Goal: Task Accomplishment & Management: Use online tool/utility

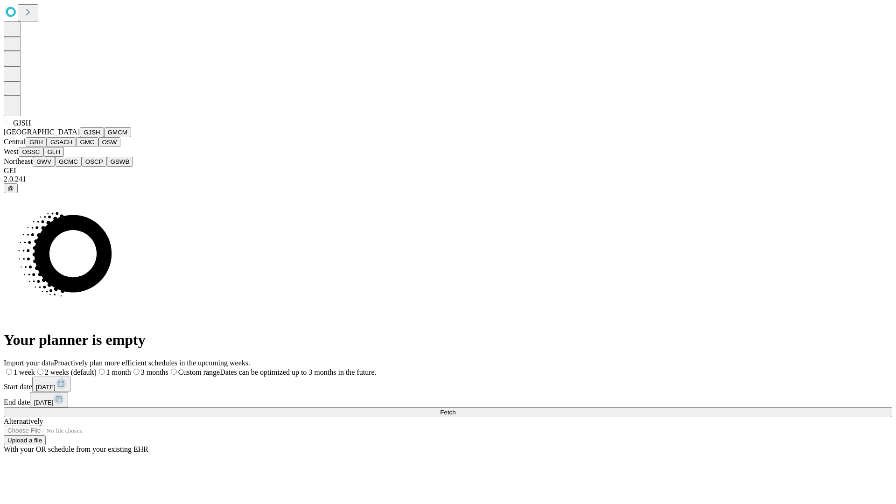
click at [80, 137] on button "GJSH" at bounding box center [92, 132] width 24 height 10
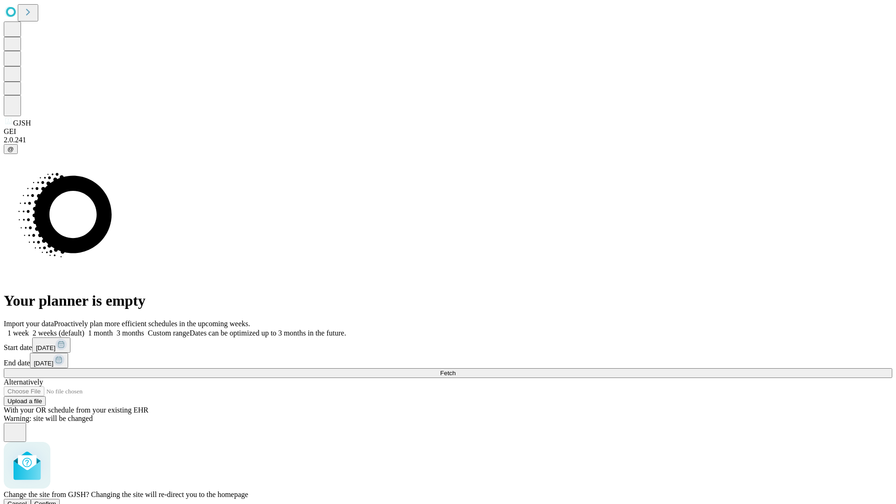
click at [56, 500] on span "Confirm" at bounding box center [46, 503] width 22 height 7
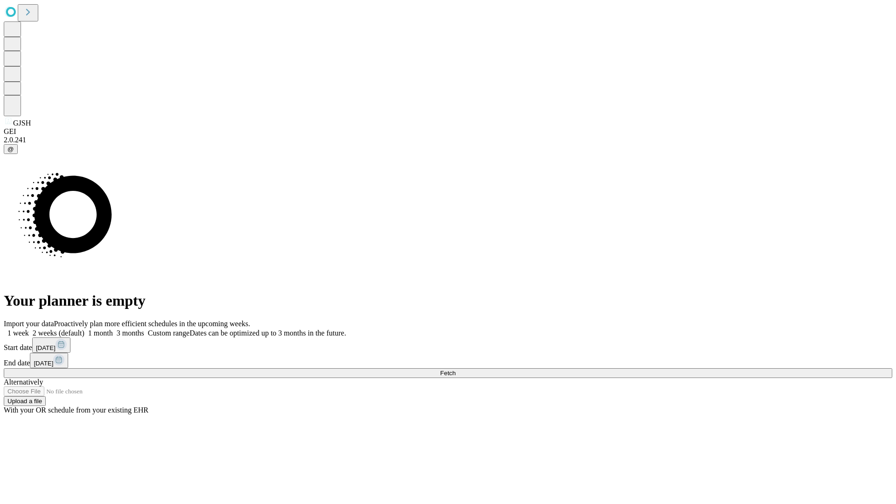
click at [84, 329] on label "2 weeks (default)" at bounding box center [57, 333] width 56 height 8
click at [455, 369] on span "Fetch" at bounding box center [447, 372] width 15 height 7
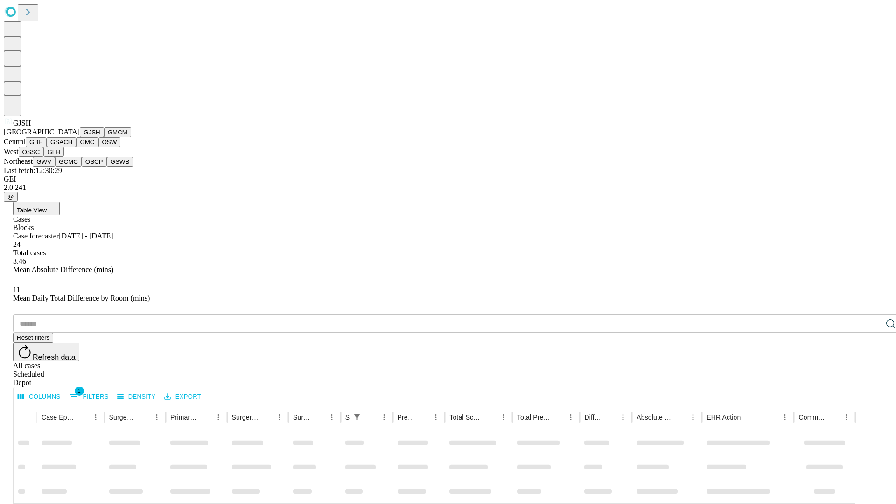
click at [104, 137] on button "GMCM" at bounding box center [117, 132] width 27 height 10
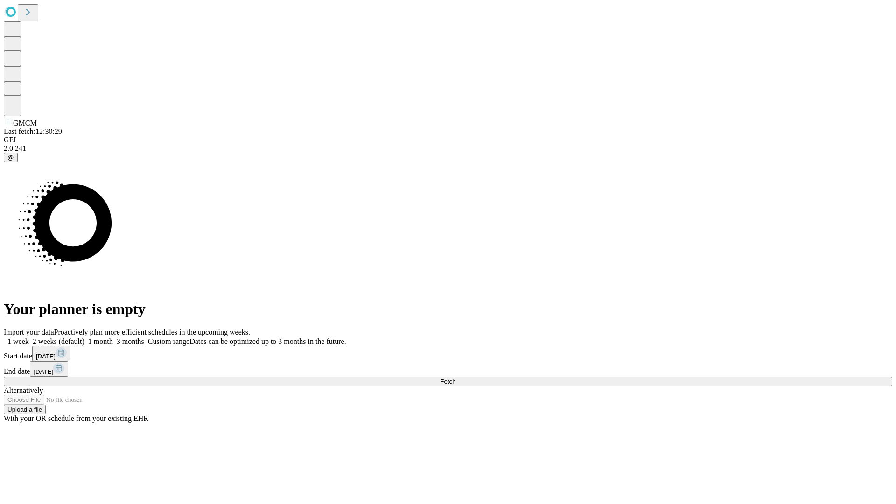
click at [84, 337] on label "2 weeks (default)" at bounding box center [57, 341] width 56 height 8
click at [455, 378] on span "Fetch" at bounding box center [447, 381] width 15 height 7
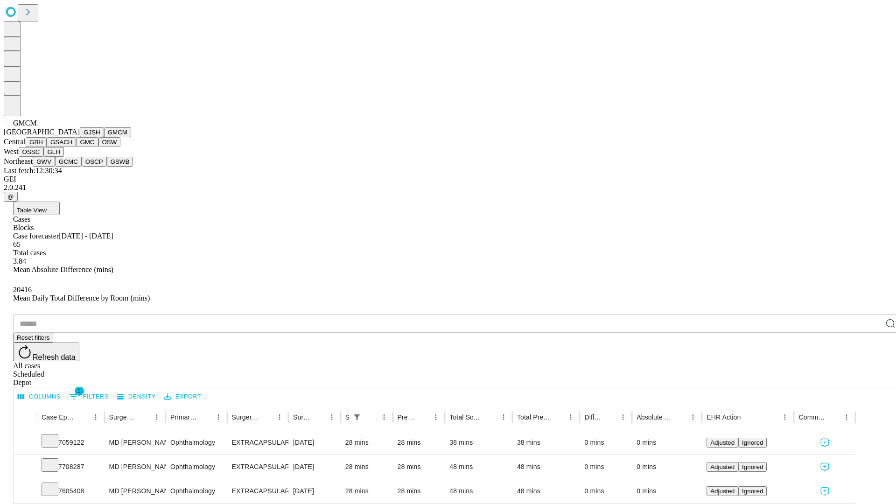
click at [47, 147] on button "GBH" at bounding box center [36, 142] width 21 height 10
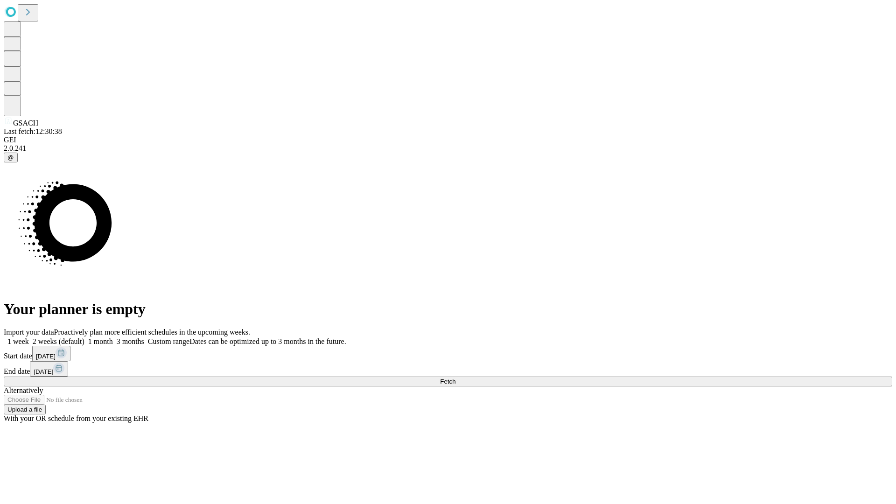
click at [84, 337] on label "2 weeks (default)" at bounding box center [57, 341] width 56 height 8
click at [455, 378] on span "Fetch" at bounding box center [447, 381] width 15 height 7
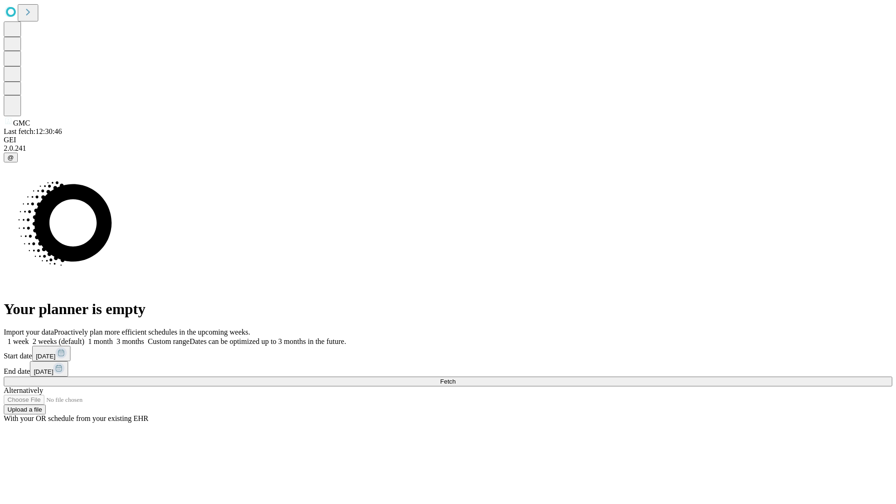
click at [84, 337] on label "2 weeks (default)" at bounding box center [57, 341] width 56 height 8
click at [455, 378] on span "Fetch" at bounding box center [447, 381] width 15 height 7
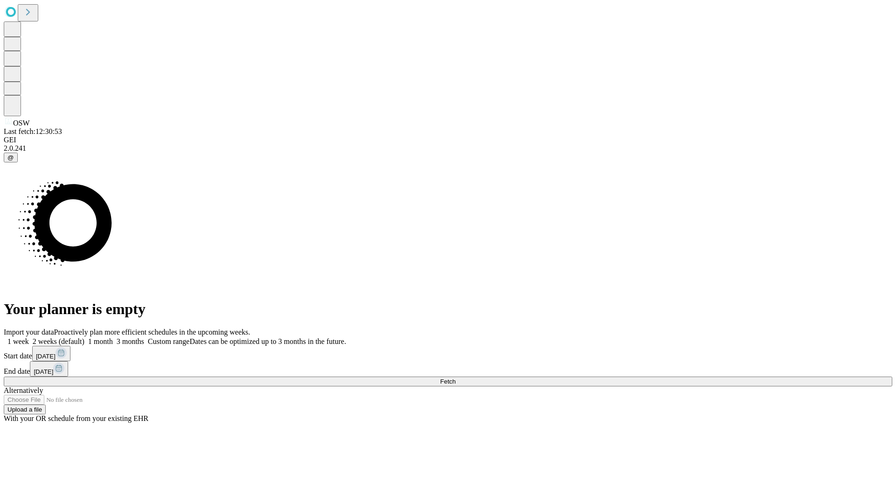
click at [84, 337] on label "2 weeks (default)" at bounding box center [57, 341] width 56 height 8
click at [455, 378] on span "Fetch" at bounding box center [447, 381] width 15 height 7
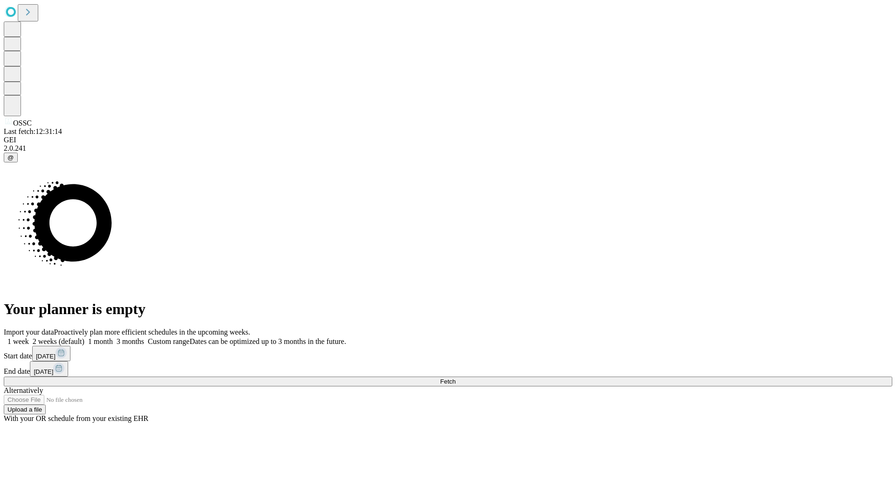
click at [84, 337] on label "2 weeks (default)" at bounding box center [57, 341] width 56 height 8
click at [455, 378] on span "Fetch" at bounding box center [447, 381] width 15 height 7
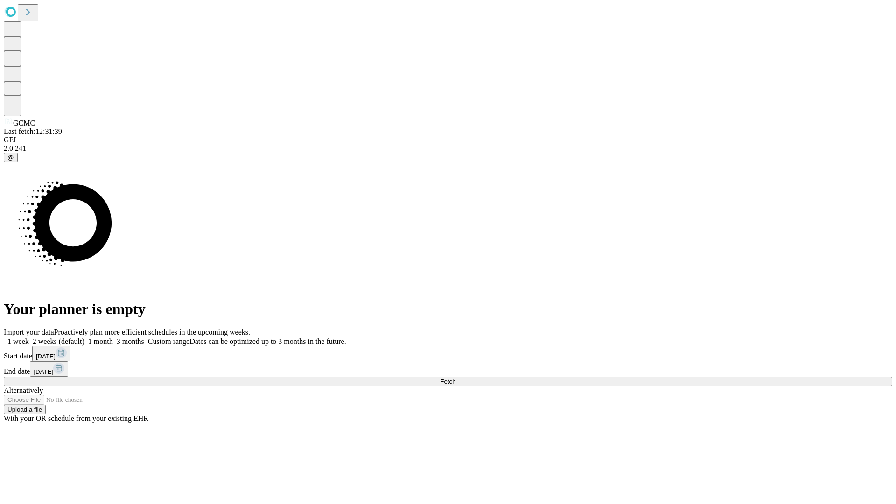
click at [84, 337] on label "2 weeks (default)" at bounding box center [57, 341] width 56 height 8
click at [455, 378] on span "Fetch" at bounding box center [447, 381] width 15 height 7
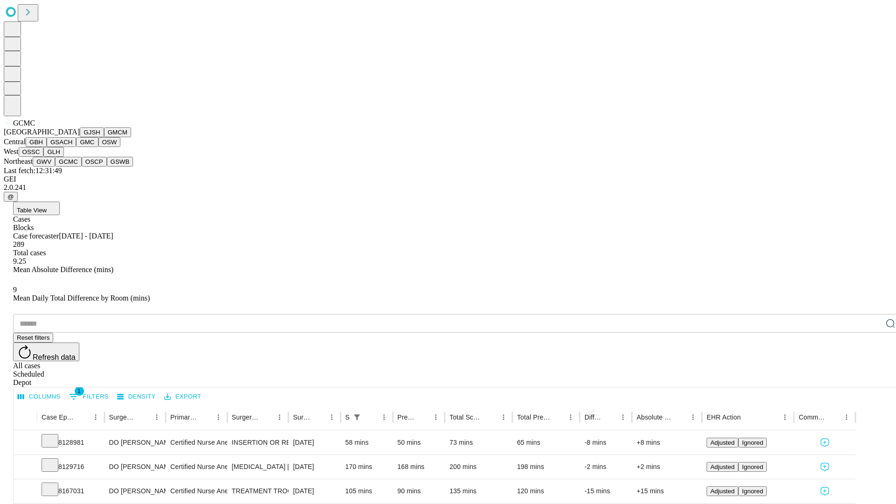
click at [82, 167] on button "OSCP" at bounding box center [94, 162] width 25 height 10
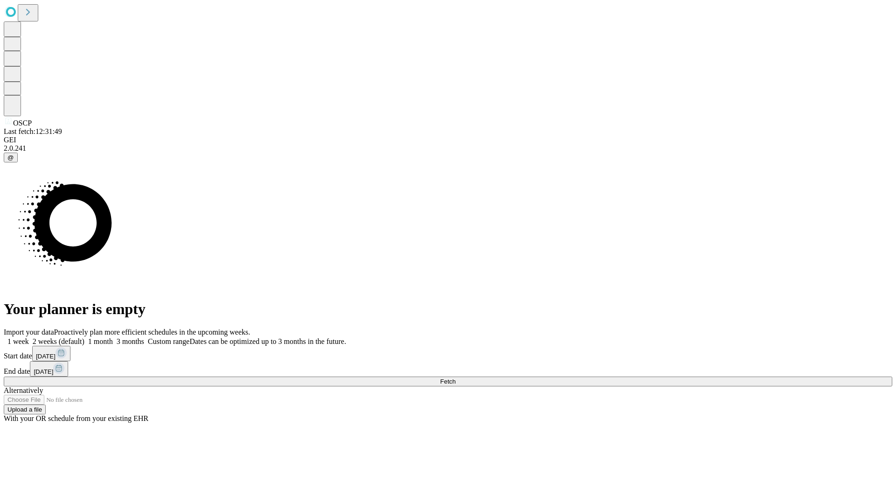
click at [84, 337] on label "2 weeks (default)" at bounding box center [57, 341] width 56 height 8
click at [455, 378] on span "Fetch" at bounding box center [447, 381] width 15 height 7
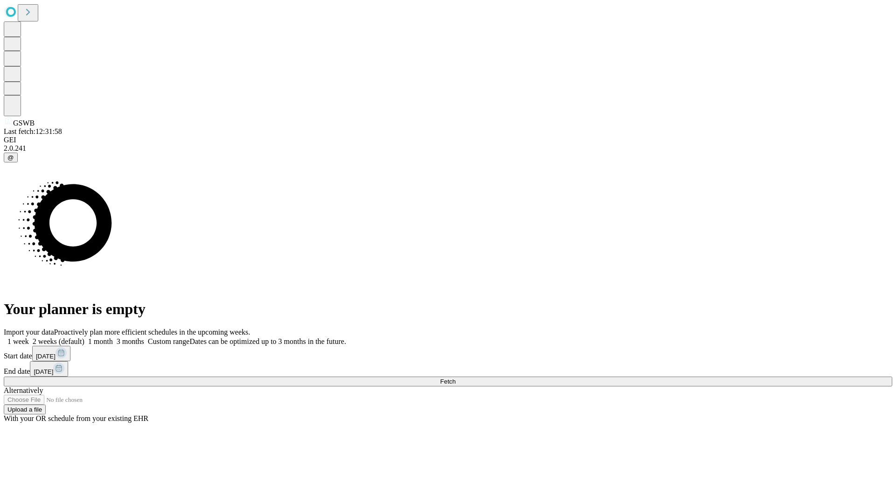
click at [84, 337] on label "2 weeks (default)" at bounding box center [57, 341] width 56 height 8
click at [455, 378] on span "Fetch" at bounding box center [447, 381] width 15 height 7
